Goal: Task Accomplishment & Management: Use online tool/utility

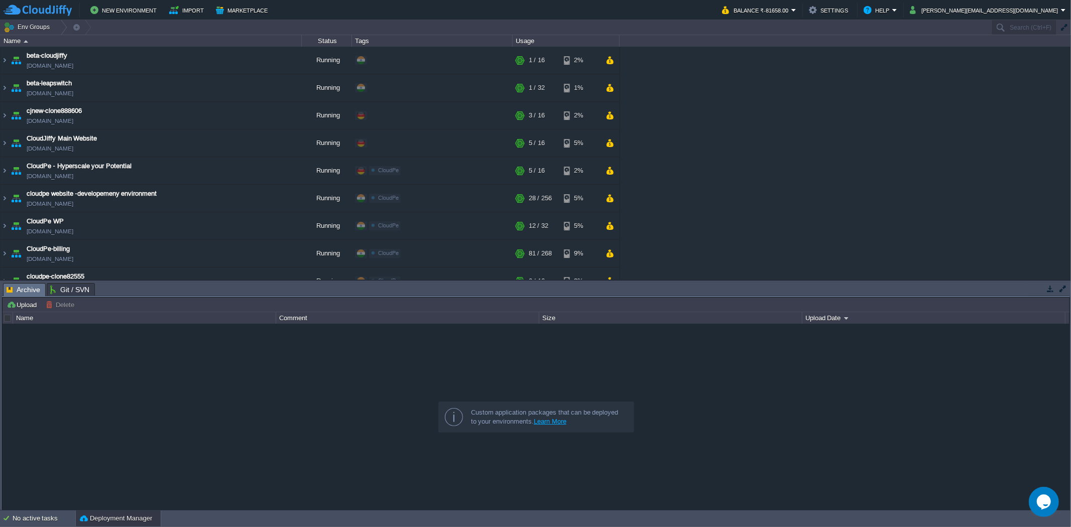
scroll to position [111, 0]
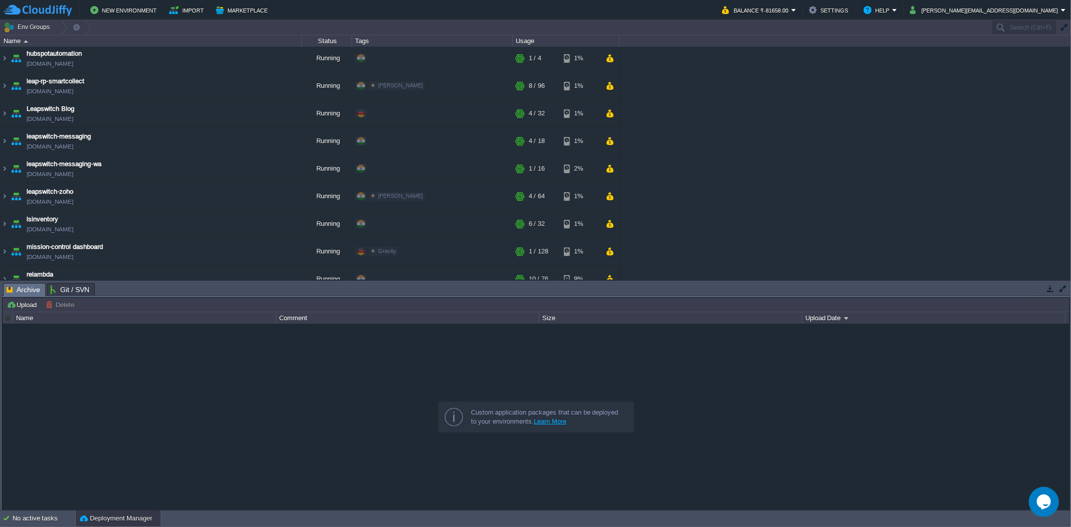
scroll to position [446, 0]
drag, startPoint x: 7, startPoint y: 82, endPoint x: 113, endPoint y: 91, distance: 106.4
click at [7, 82] on img at bounding box center [5, 83] width 8 height 27
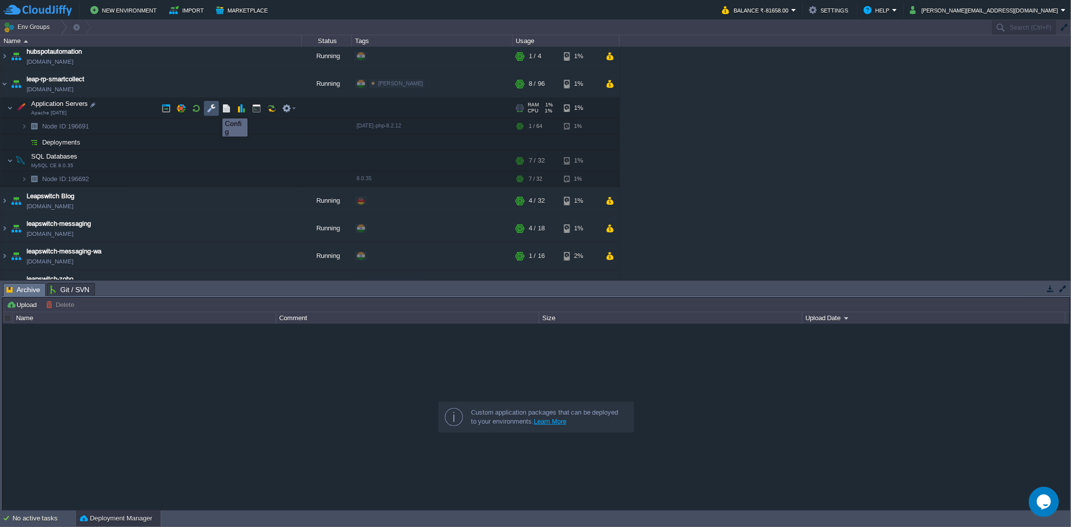
click at [215, 109] on button "button" at bounding box center [211, 108] width 9 height 9
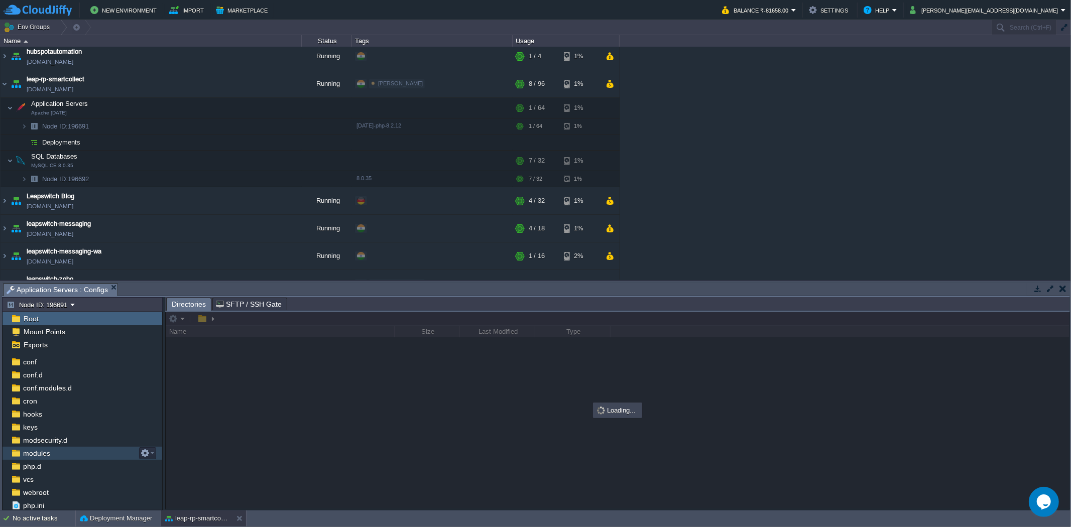
scroll to position [38, 0]
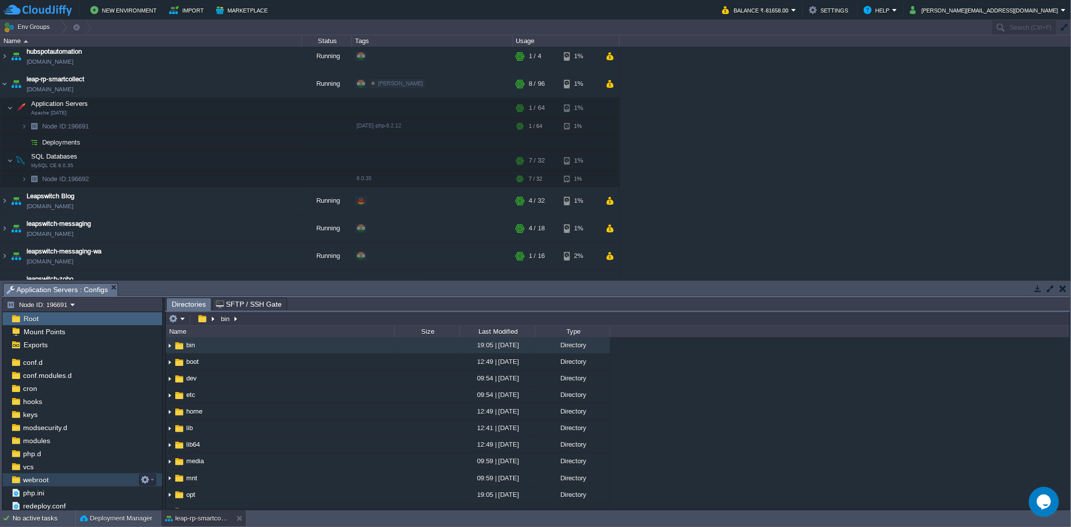
click at [37, 484] on span "webroot" at bounding box center [35, 479] width 29 height 9
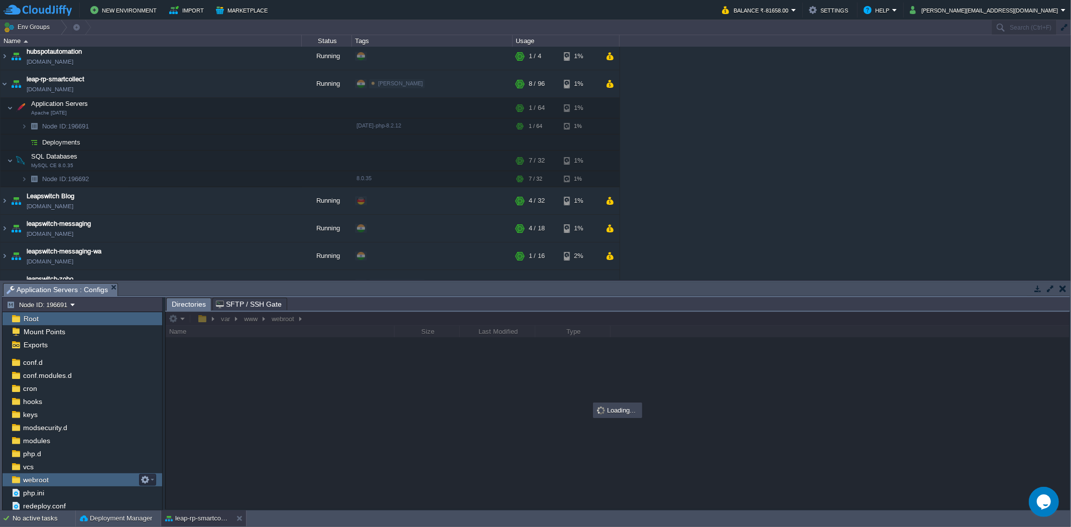
click at [37, 484] on span "webroot" at bounding box center [35, 479] width 29 height 9
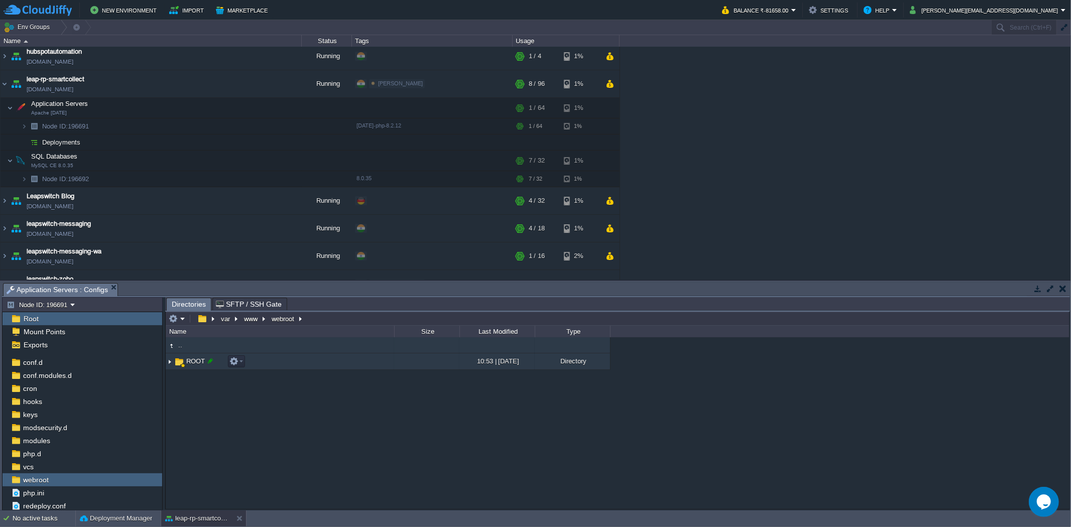
click at [209, 365] on div at bounding box center [210, 360] width 9 height 9
click at [209, 365] on div ".. ROOT 10:53 | [DATE] Directory" at bounding box center [618, 422] width 904 height 171
click at [193, 394] on div ".. ROOT 10:53 | [DATE] Directory ROOT" at bounding box center [618, 422] width 904 height 171
click at [174, 362] on img at bounding box center [179, 361] width 11 height 11
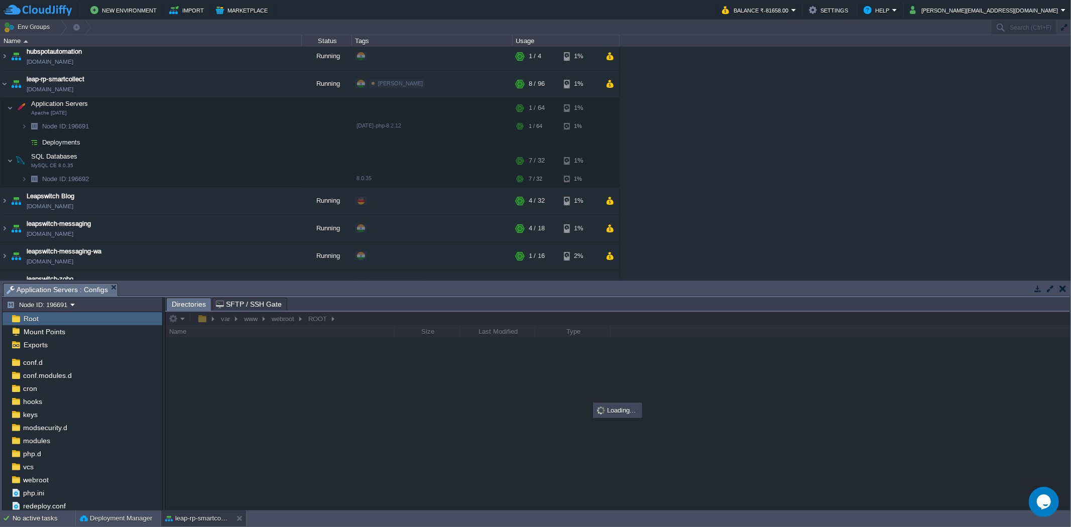
scroll to position [0, 0]
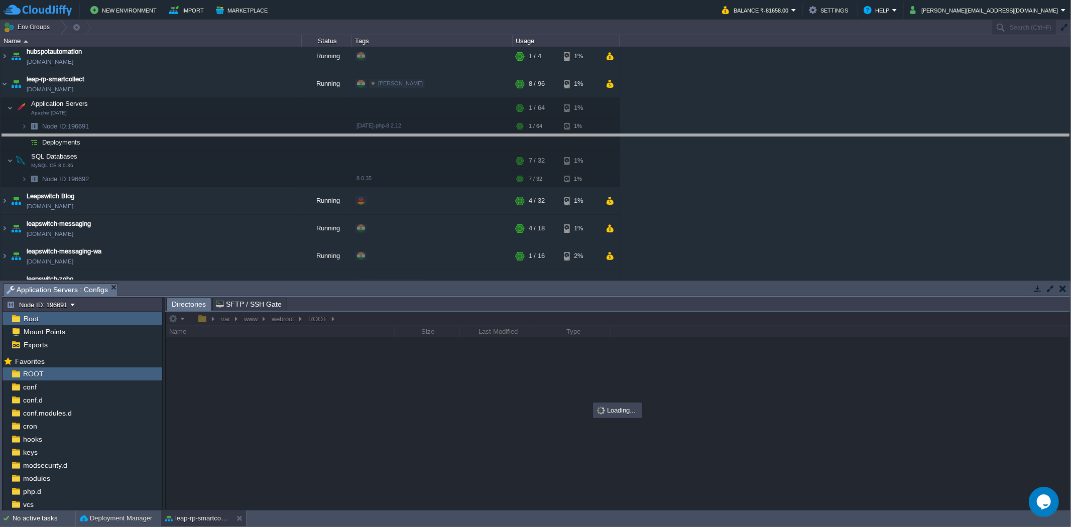
drag, startPoint x: 428, startPoint y: 290, endPoint x: 433, endPoint y: 141, distance: 149.2
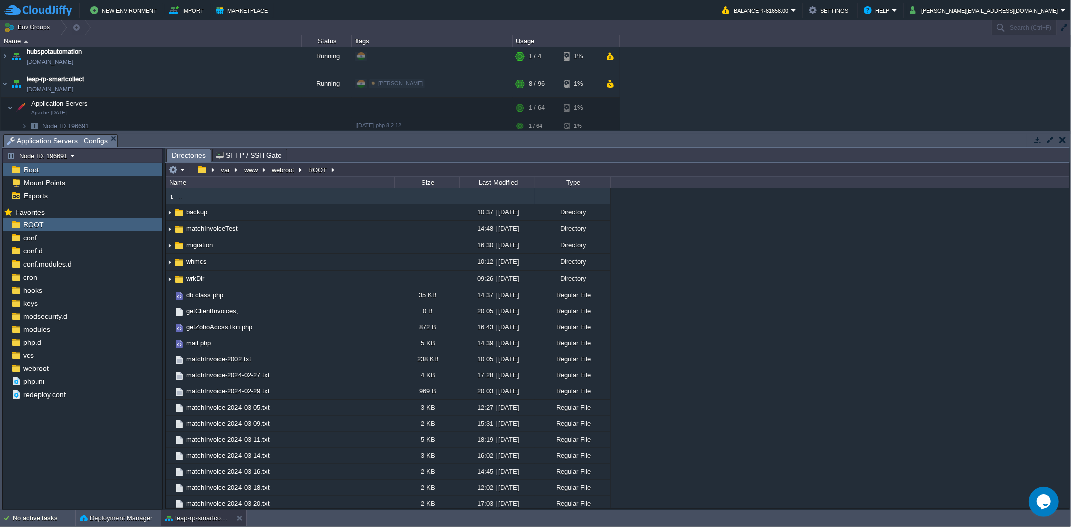
click at [515, 182] on div "Last Modified" at bounding box center [497, 183] width 74 height 12
click at [508, 182] on div "Last Modified" at bounding box center [497, 183] width 74 height 12
click at [493, 183] on div "Last Modified" at bounding box center [497, 183] width 74 height 12
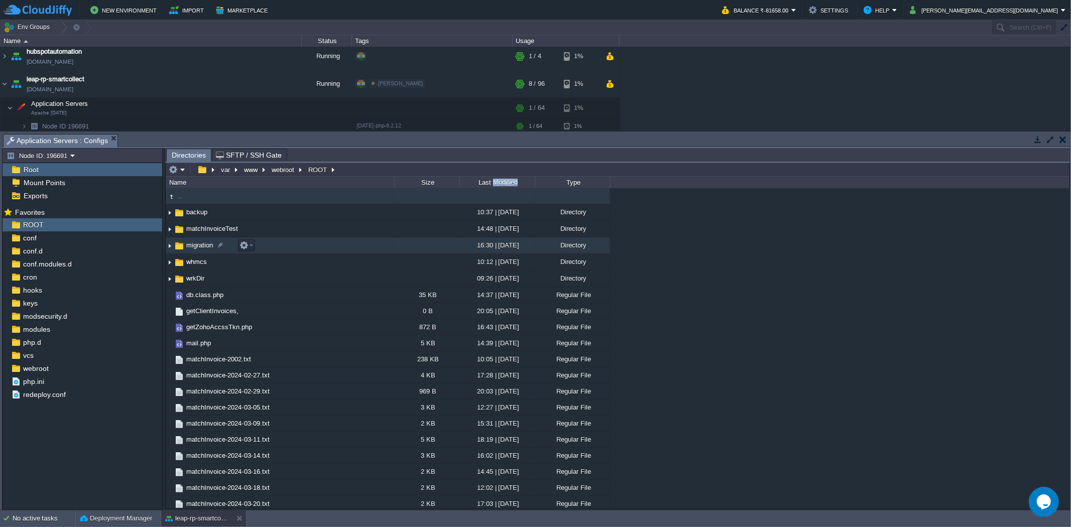
click at [171, 249] on img at bounding box center [170, 246] width 8 height 16
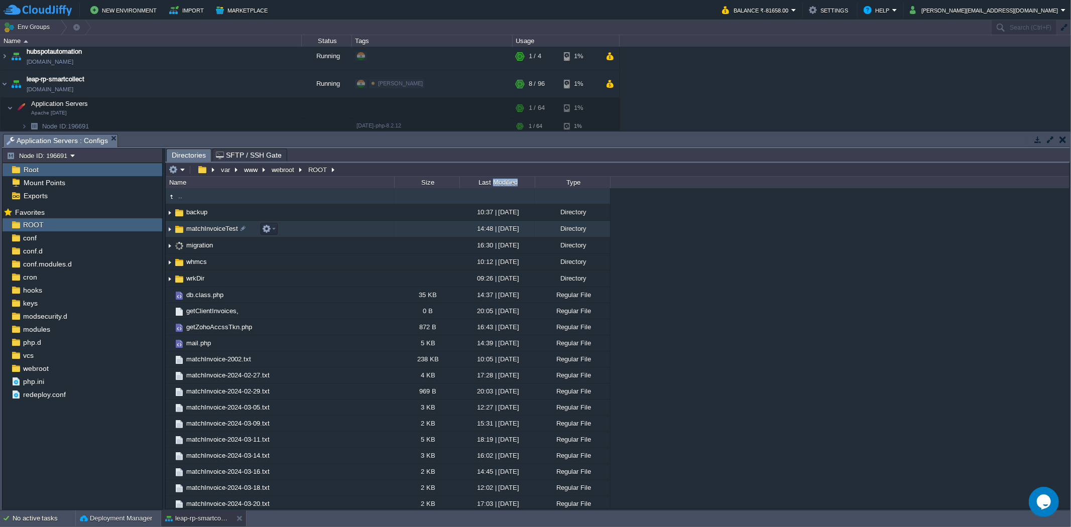
click at [169, 233] on img at bounding box center [170, 229] width 8 height 16
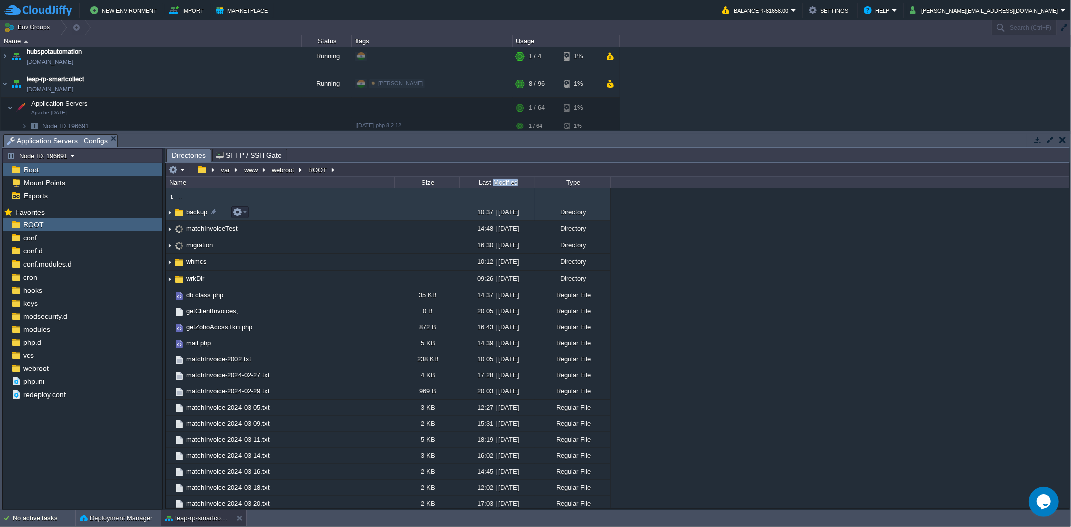
click at [167, 213] on img at bounding box center [170, 213] width 8 height 16
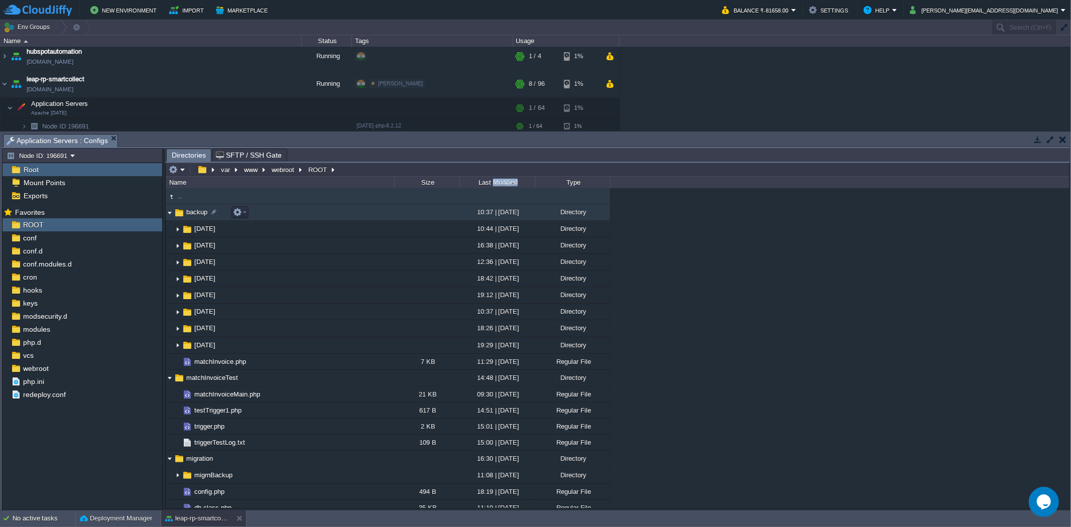
click at [171, 213] on img at bounding box center [170, 213] width 8 height 16
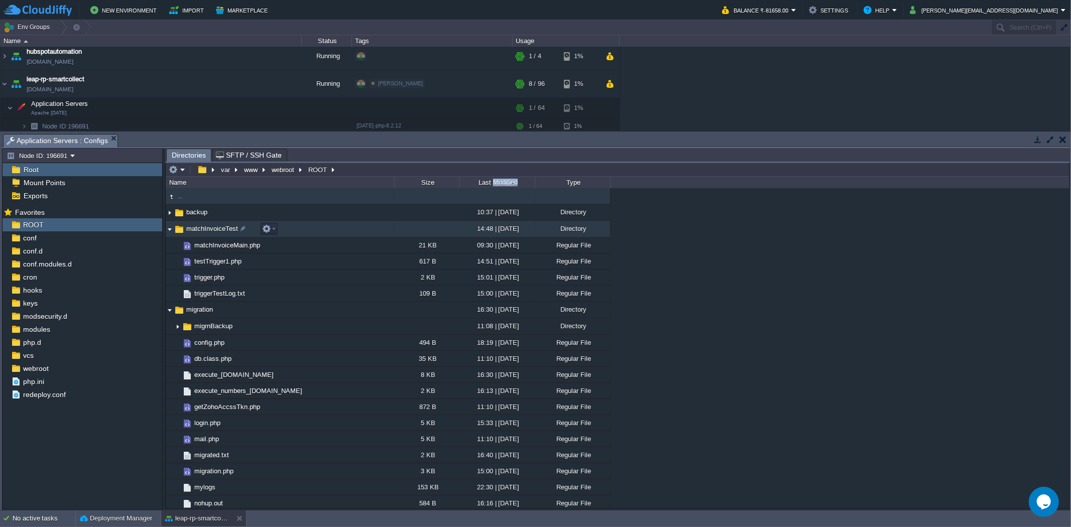
click at [168, 228] on img at bounding box center [170, 229] width 8 height 16
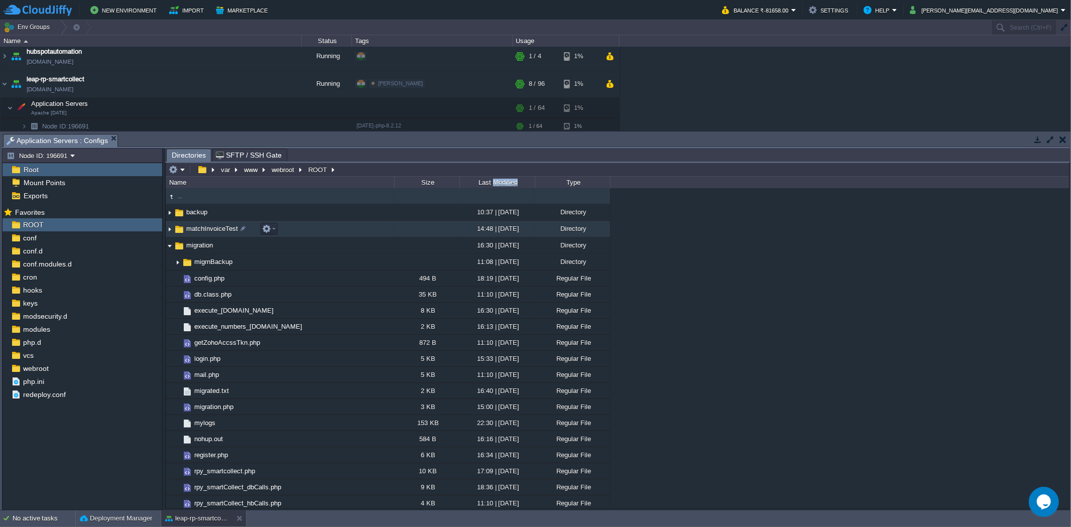
click at [171, 248] on img at bounding box center [170, 246] width 8 height 16
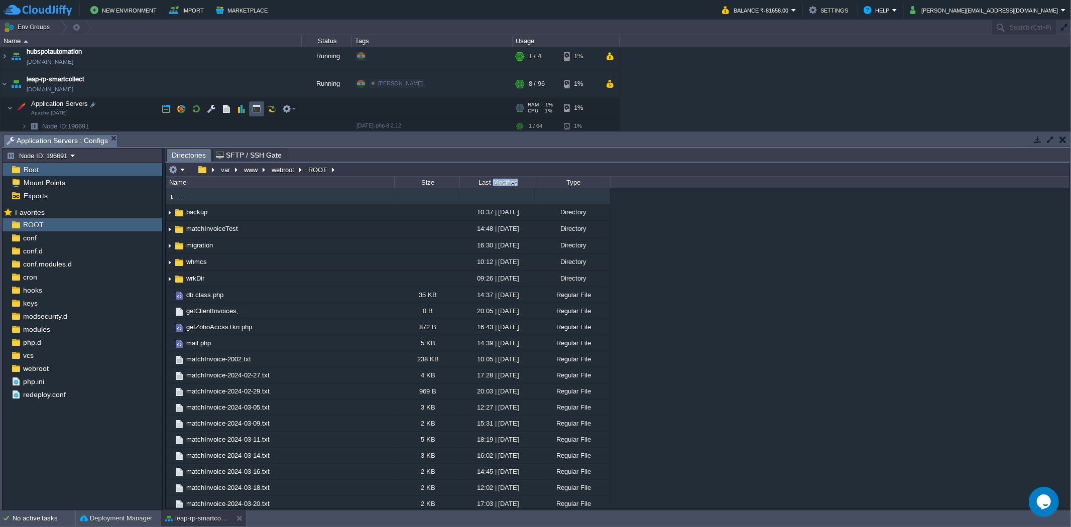
click at [254, 108] on button "button" at bounding box center [256, 108] width 9 height 9
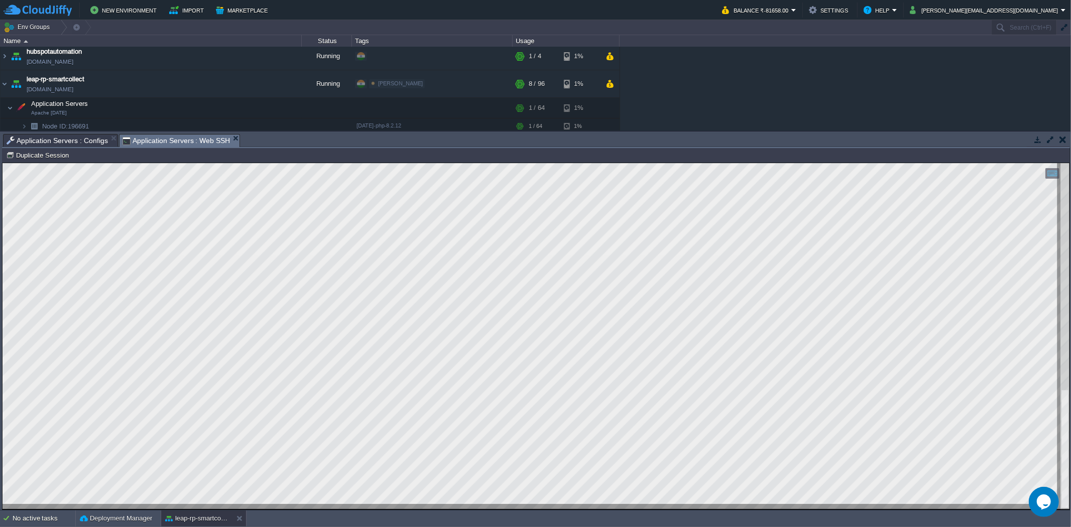
drag, startPoint x: 73, startPoint y: 136, endPoint x: 231, endPoint y: 249, distance: 194.6
click at [73, 136] on span "Application Servers : Configs" at bounding box center [57, 141] width 101 height 12
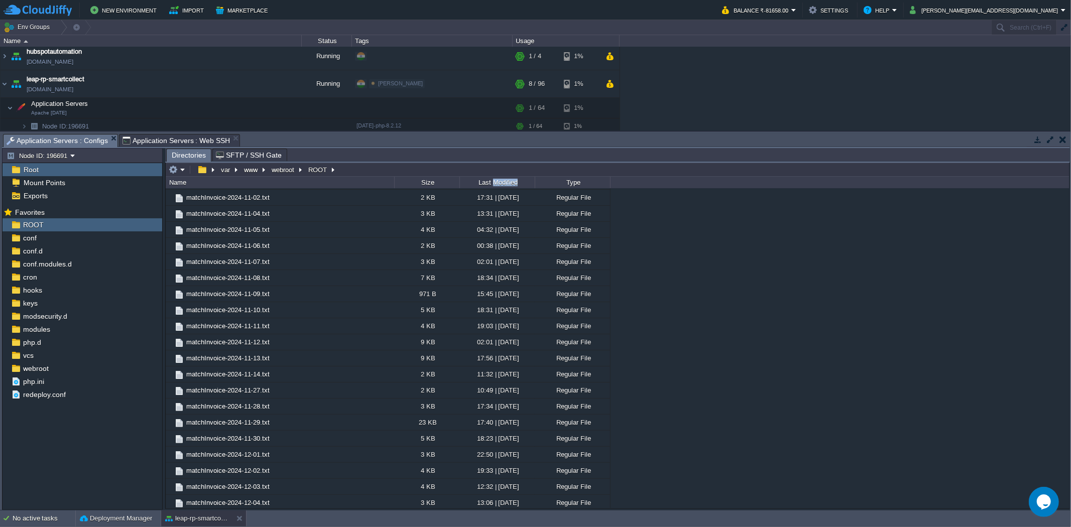
scroll to position [3179, 0]
click at [148, 144] on span "Application Servers : Web SSH" at bounding box center [176, 141] width 108 height 12
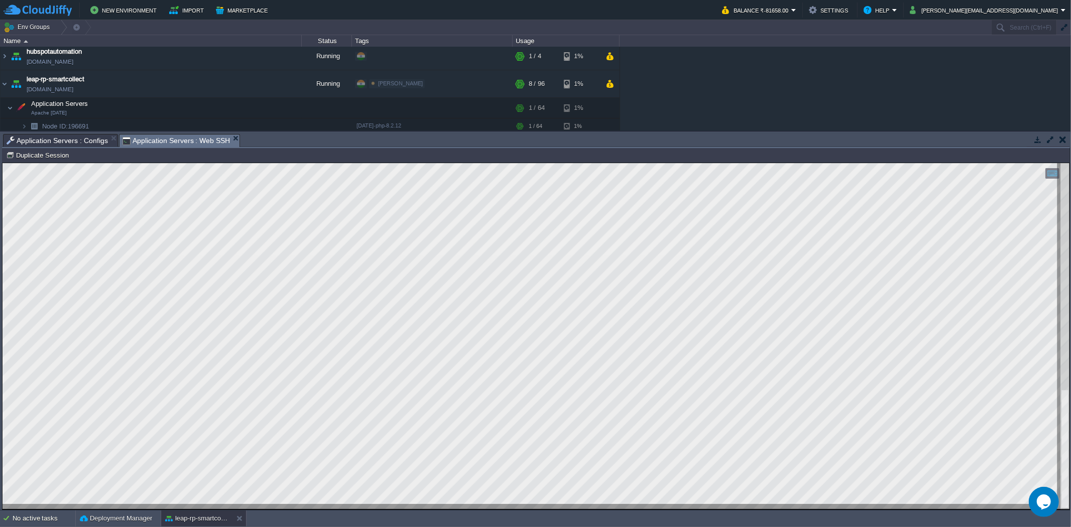
click at [79, 138] on span "Application Servers : Configs" at bounding box center [57, 141] width 101 height 12
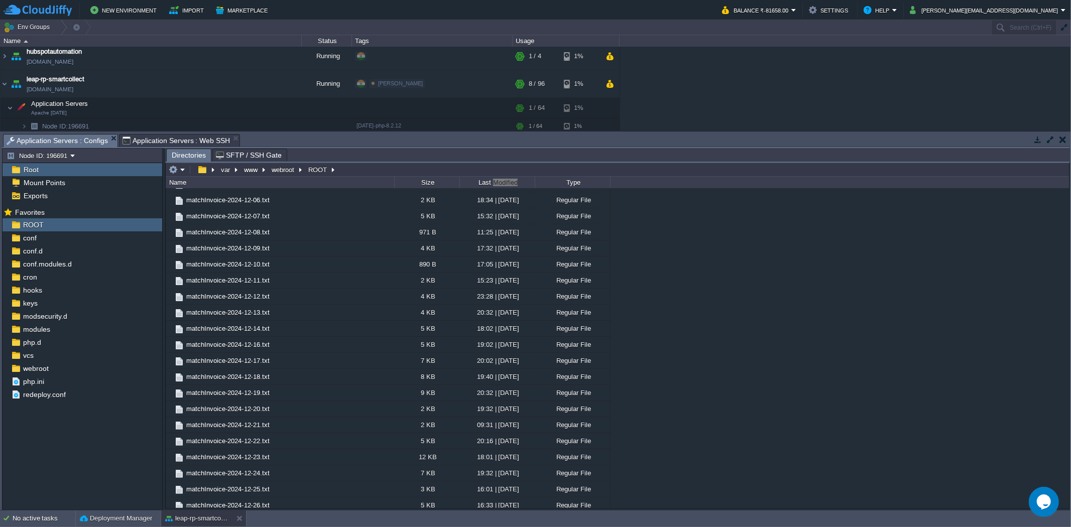
click at [138, 138] on span "Application Servers : Web SSH" at bounding box center [176, 141] width 108 height 12
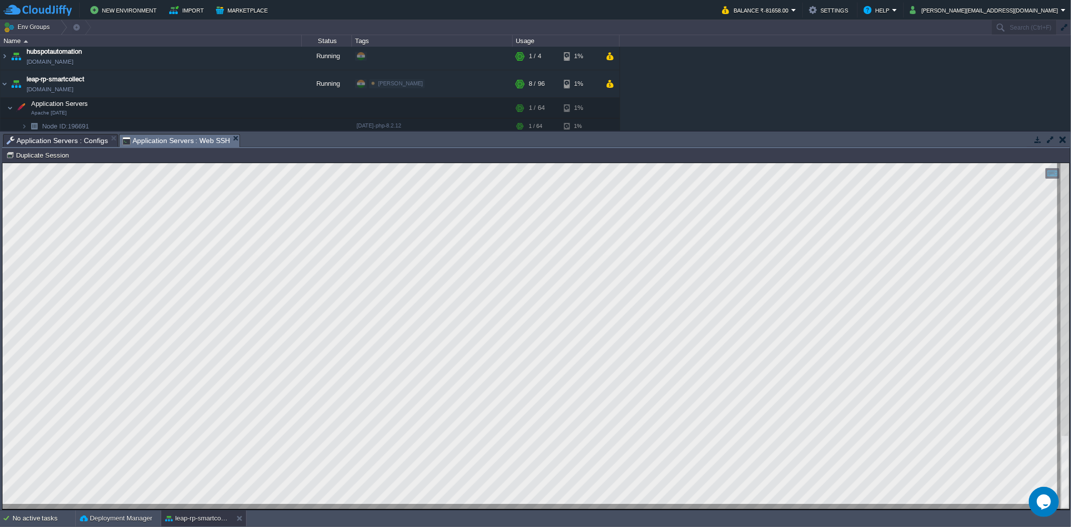
click at [61, 142] on span "Application Servers : Configs" at bounding box center [57, 141] width 101 height 12
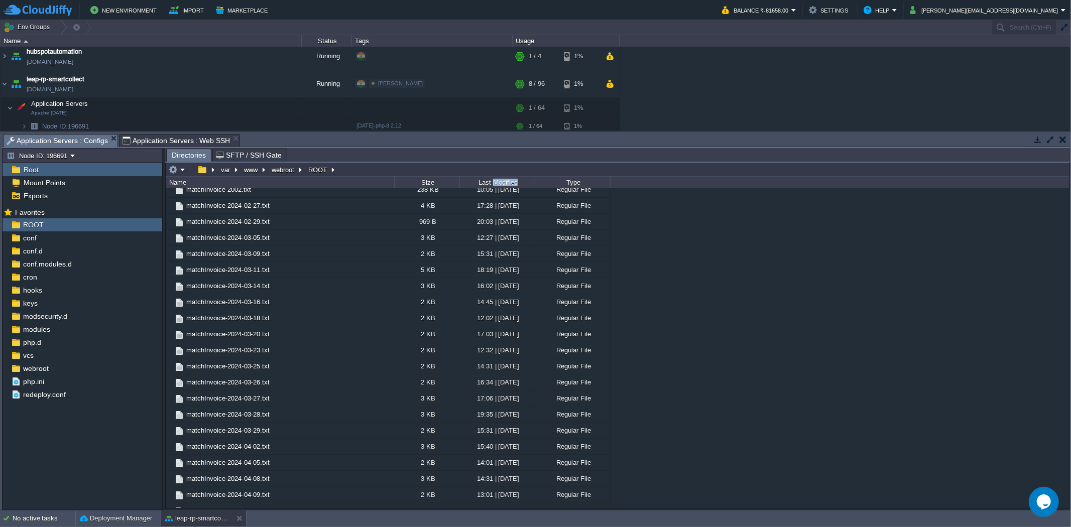
scroll to position [167, 0]
click at [176, 171] on button "button" at bounding box center [173, 169] width 9 height 9
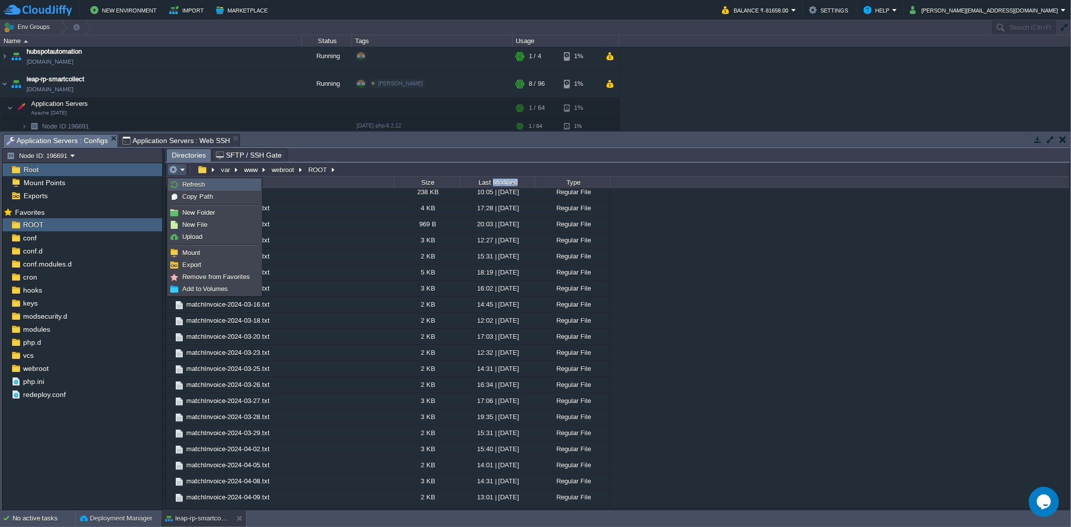
click at [173, 186] on img at bounding box center [174, 185] width 8 height 8
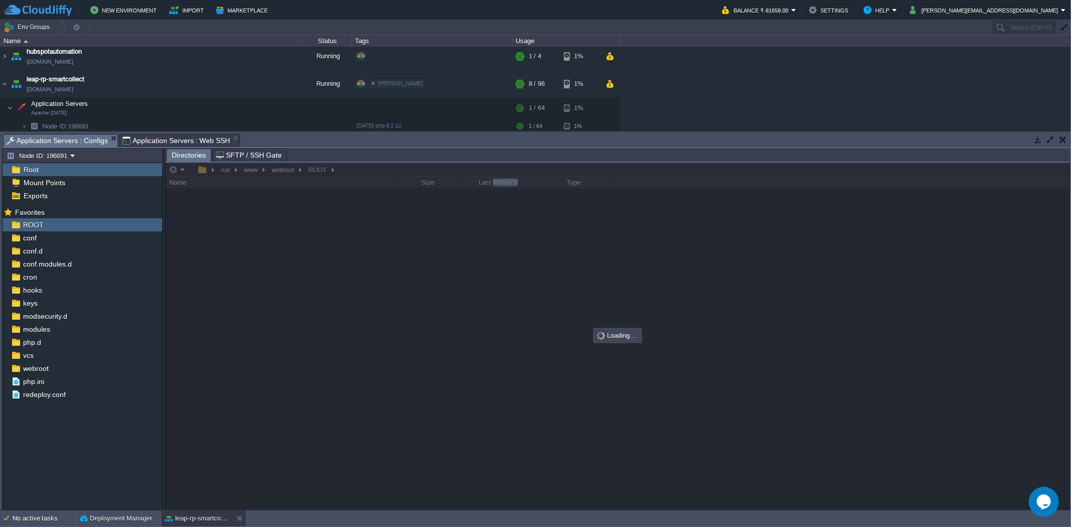
scroll to position [0, 0]
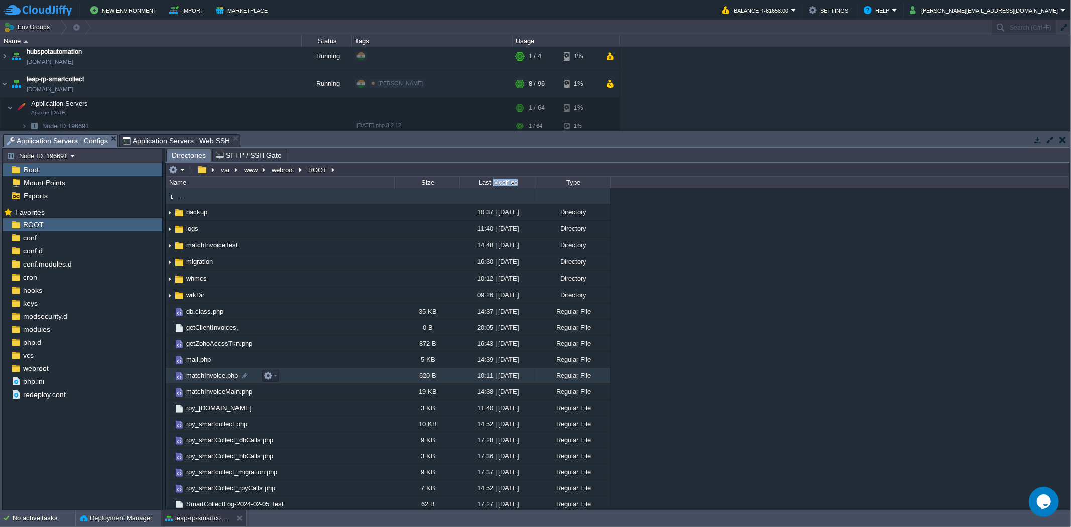
click at [218, 380] on span "matchInvoice.php" at bounding box center [212, 376] width 55 height 9
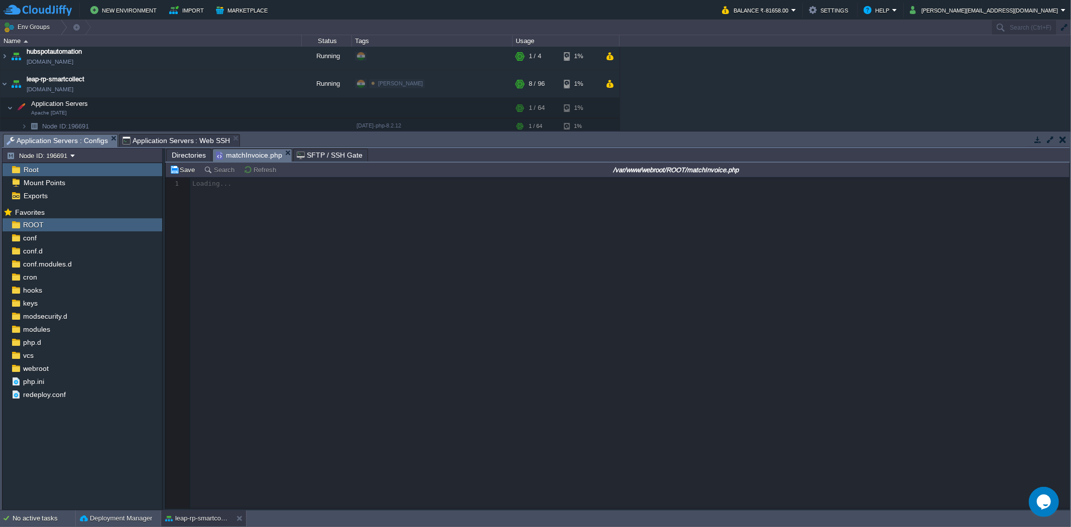
click at [185, 158] on span "Directories" at bounding box center [189, 155] width 34 height 12
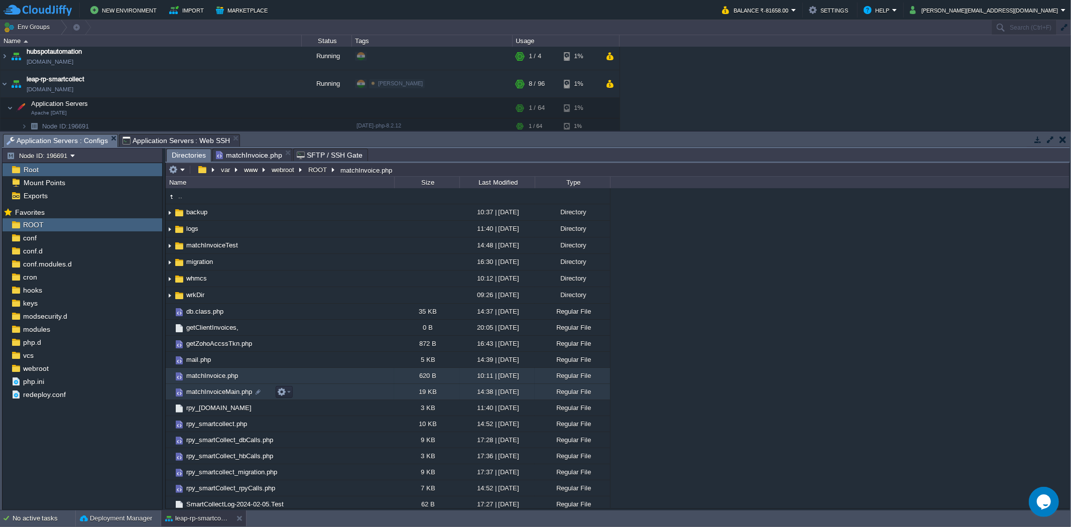
click at [211, 389] on td "matchInvoiceMain.php" at bounding box center [280, 392] width 228 height 16
click at [211, 388] on td "matchInvoiceMain.php" at bounding box center [280, 392] width 228 height 16
click at [185, 158] on span "Directories" at bounding box center [189, 155] width 34 height 13
click at [337, 150] on span "matchInvoiceMain.php" at bounding box center [338, 155] width 82 height 12
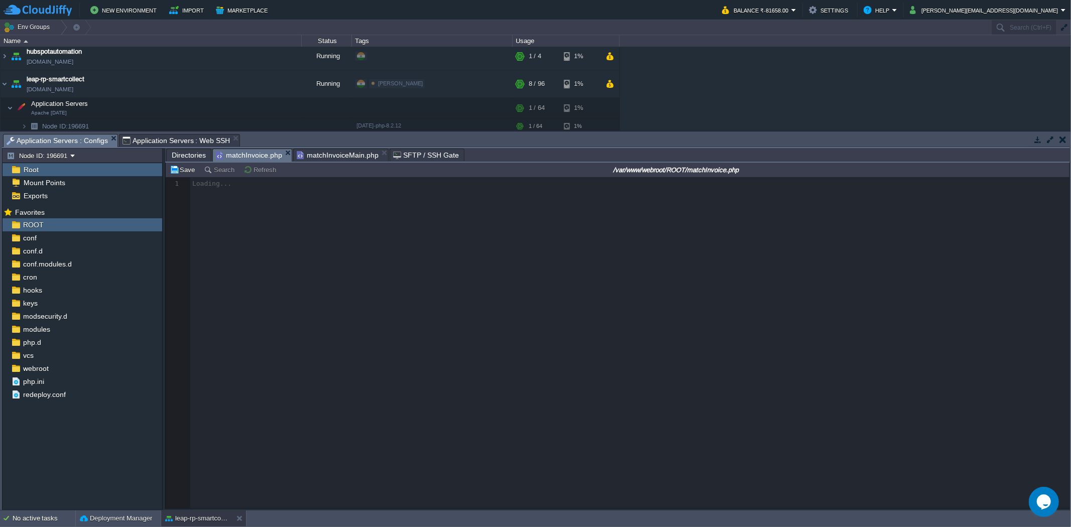
click at [234, 157] on span "matchInvoice.php" at bounding box center [249, 155] width 66 height 13
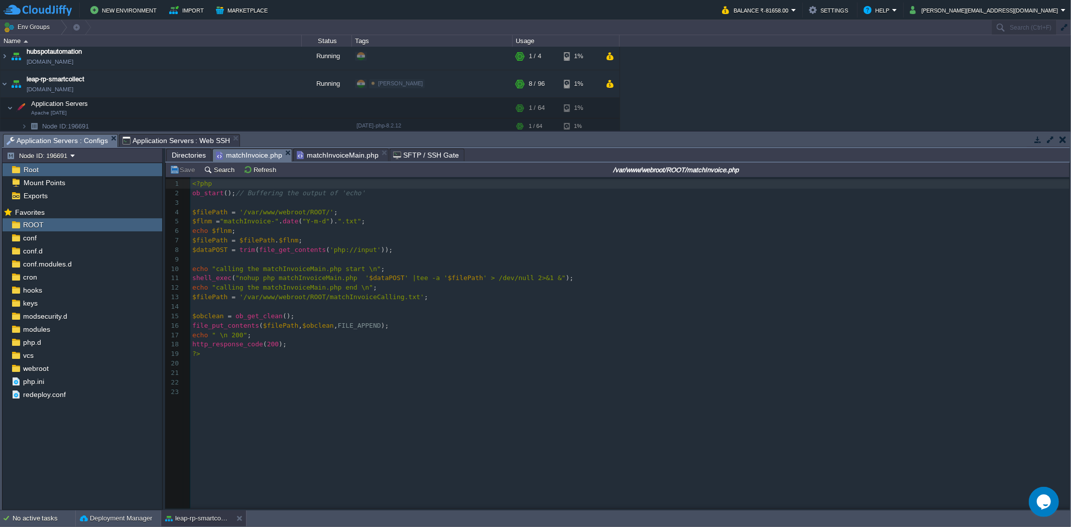
click at [332, 397] on pre "​" at bounding box center [631, 393] width 883 height 10
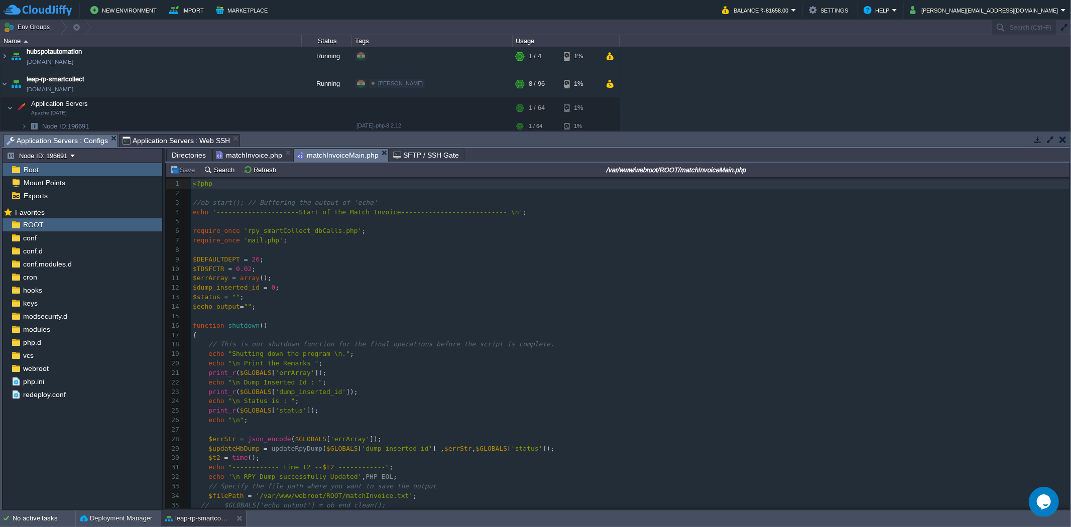
click at [320, 152] on span "matchInvoiceMain.php" at bounding box center [338, 155] width 82 height 13
click at [398, 365] on pre "echo "\n Print the Remarks " ;" at bounding box center [630, 364] width 879 height 10
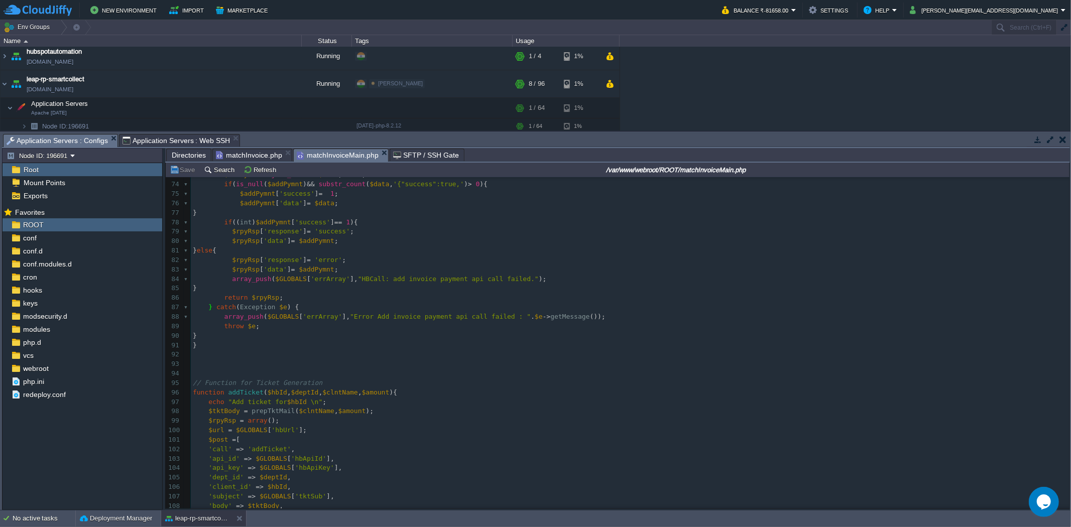
scroll to position [0, 0]
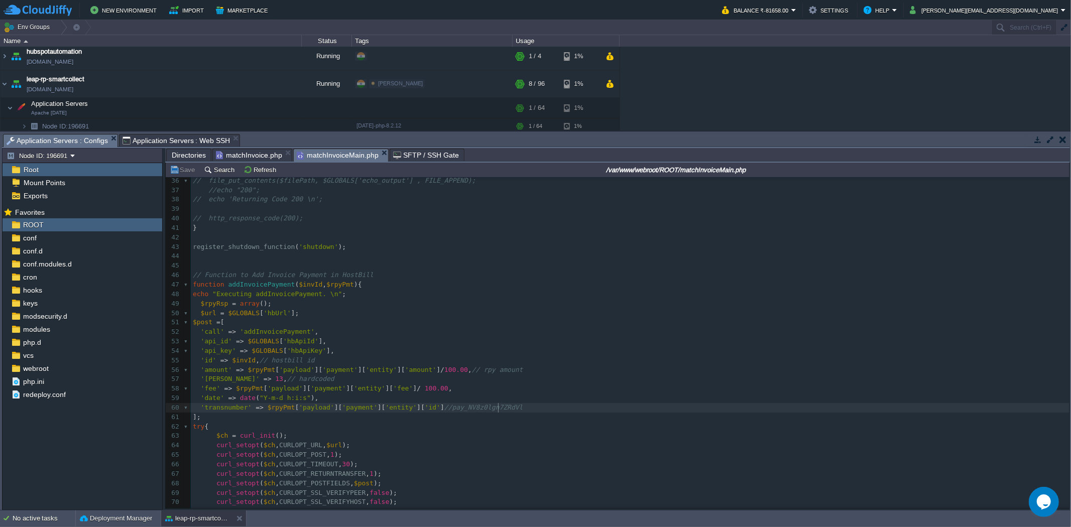
click at [516, 405] on pre "'transnumber' => $rpyPmt [ 'payload' ][ 'payment' ][ 'entity' ][ 'id' ] //pay_N…" at bounding box center [630, 408] width 879 height 10
type textarea "''"
paste textarea
type textarea "=> 1"
type textarea ","
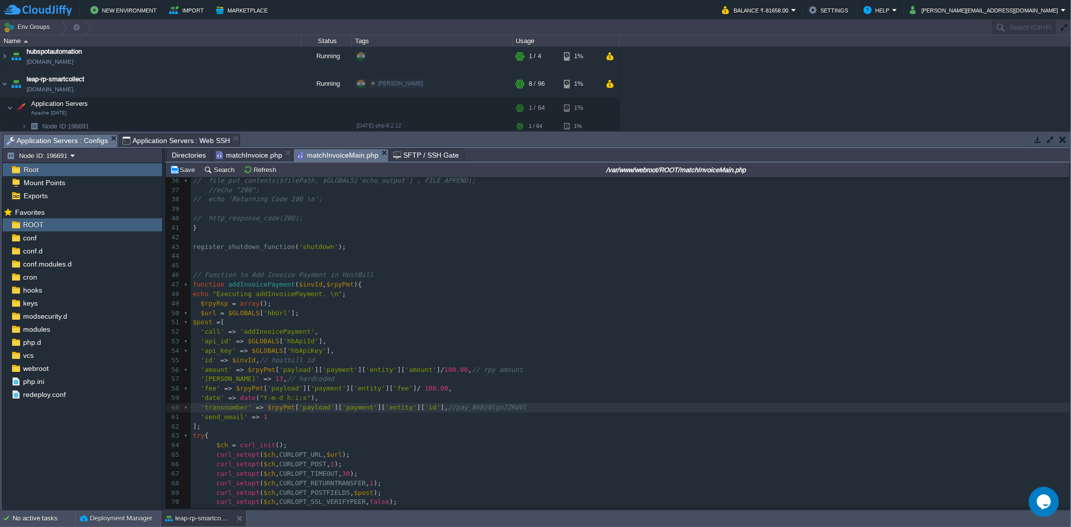
click at [457, 432] on pre "];" at bounding box center [630, 427] width 879 height 10
click at [184, 168] on button "Save" at bounding box center [184, 169] width 28 height 9
click at [339, 312] on pre "$url = $GLOBALS [ 'hbUrl' ];" at bounding box center [630, 314] width 879 height 10
